Goal: Navigation & Orientation: Find specific page/section

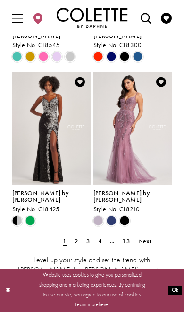
scroll to position [993, 0]
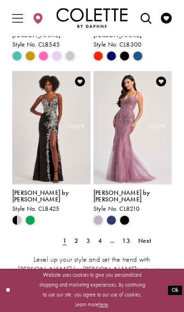
click at [140, 214] on div "Product List" at bounding box center [144, 220] width 106 height 13
click at [145, 237] on span "Next" at bounding box center [144, 241] width 13 height 8
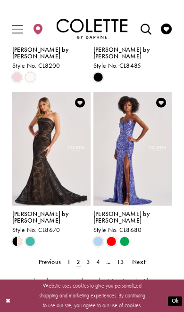
scroll to position [956, 0]
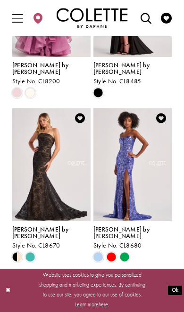
click at [136, 273] on span "Next" at bounding box center [138, 277] width 13 height 8
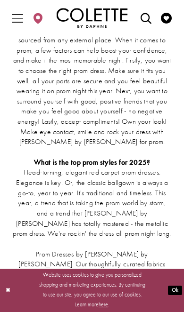
scroll to position [1376, 0]
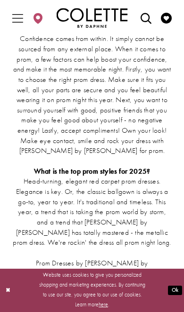
click at [16, 15] on icon "Toggle Main Navigation Menu" at bounding box center [17, 18] width 11 height 11
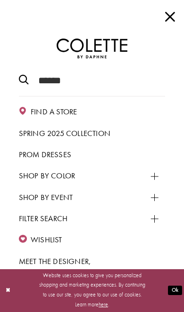
scroll to position [0, 0]
click at [165, 19] on span "Close Main Navbar" at bounding box center [169, 17] width 15 height 15
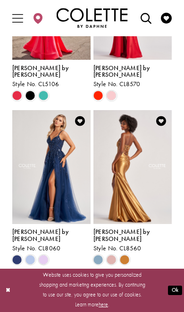
scroll to position [115, 0]
